Goal: Information Seeking & Learning: Learn about a topic

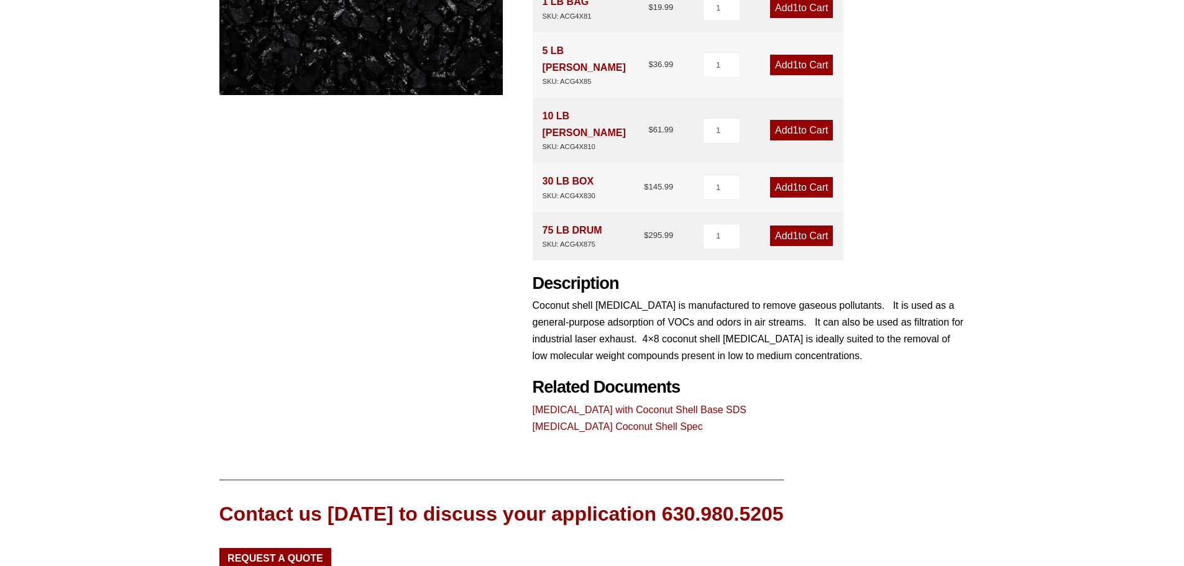
scroll to position [373, 0]
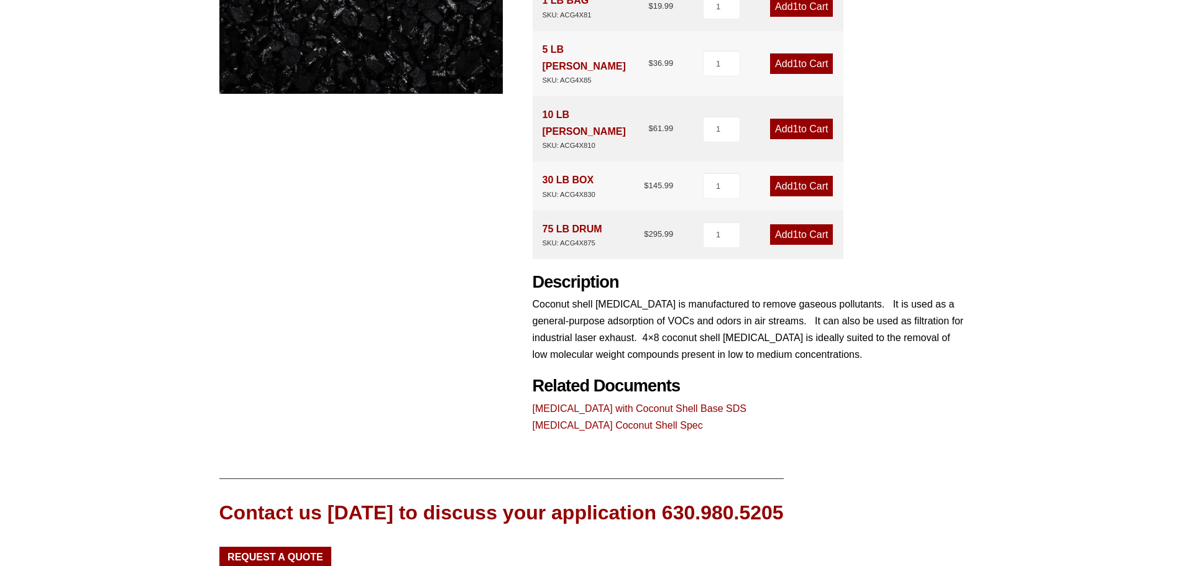
click at [622, 420] on link "Activated Carbon Coconut Shell Spec" at bounding box center [618, 425] width 170 height 11
